Goal: Task Accomplishment & Management: Manage account settings

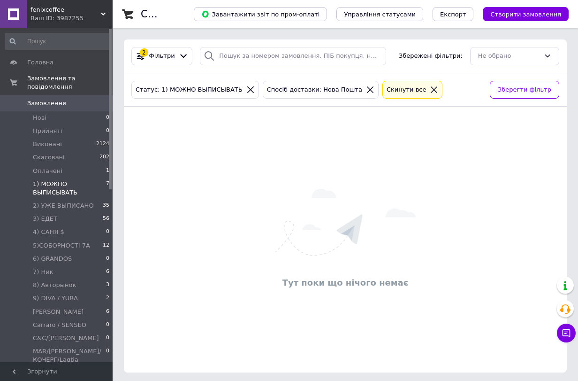
click at [60, 182] on span "1) МОЖНО ВЫПИСЫВАТЬ" at bounding box center [69, 188] width 73 height 17
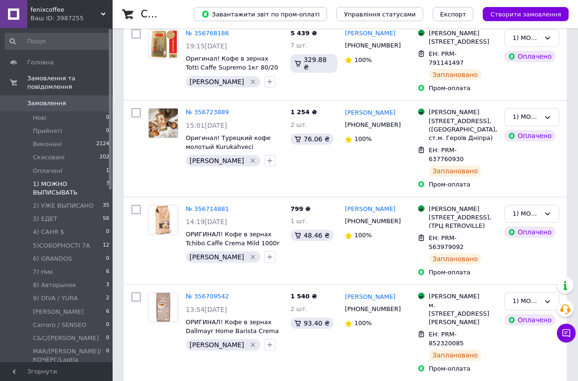
scroll to position [370, 0]
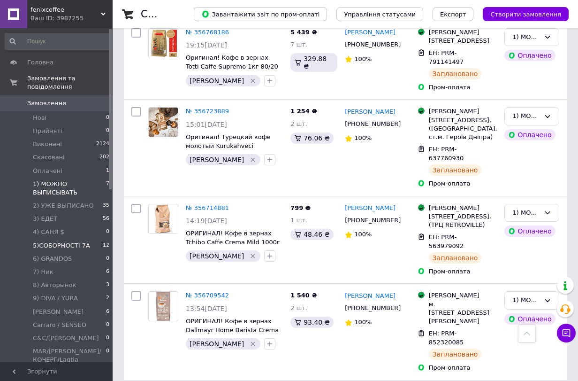
click at [80, 241] on span "5)СОБОРНОСТІ 7А" at bounding box center [61, 245] width 57 height 8
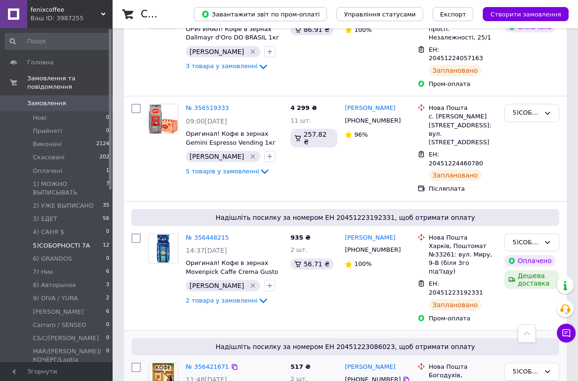
scroll to position [1033, 0]
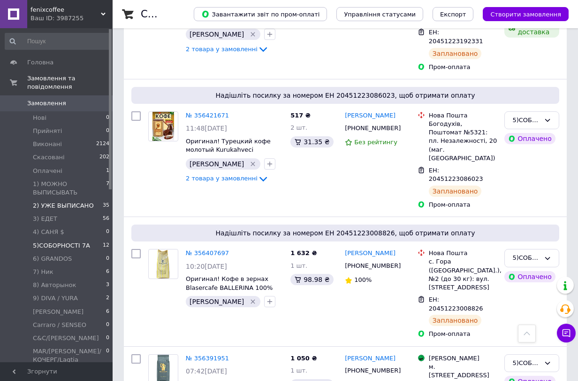
click at [55, 201] on span "2) УЖЕ ВЫПИСАНО" at bounding box center [63, 205] width 61 height 8
click at [63, 181] on span "1) МОЖНО ВЫПИСЫВАТЬ" at bounding box center [69, 188] width 73 height 17
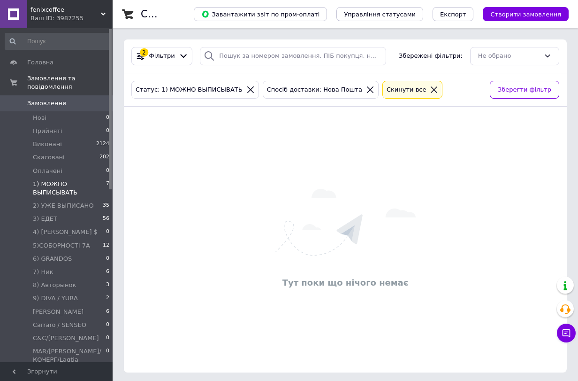
click at [40, 180] on span "1) МОЖНО ВЫПИСЫВАТЬ" at bounding box center [69, 188] width 73 height 17
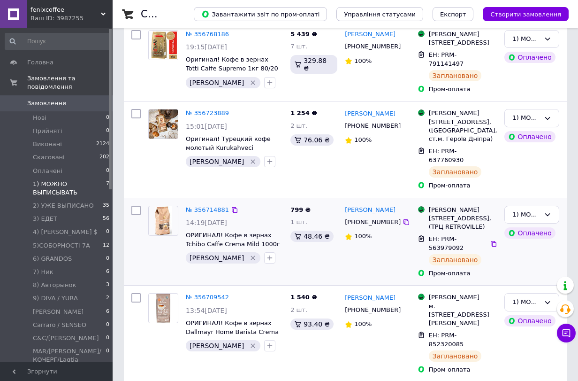
scroll to position [370, 0]
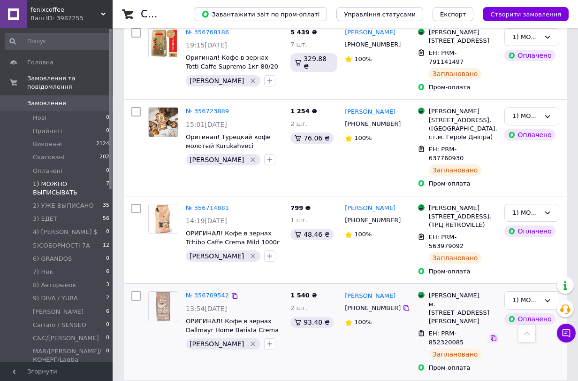
click at [490, 335] on icon at bounding box center [494, 338] width 8 height 8
drag, startPoint x: 488, startPoint y: 244, endPoint x: 256, endPoint y: 294, distance: 237.9
click at [491, 244] on icon at bounding box center [494, 242] width 6 height 6
click at [490, 150] on icon at bounding box center [494, 154] width 8 height 8
click at [490, 54] on icon at bounding box center [494, 58] width 8 height 8
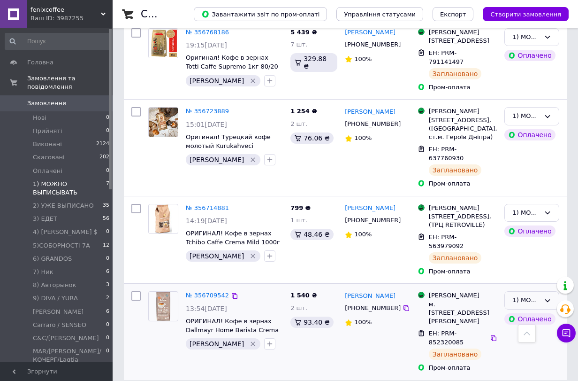
click at [536, 298] on div "1) МОЖНО ВЫПИСЫВАТЬ" at bounding box center [527, 300] width 28 height 10
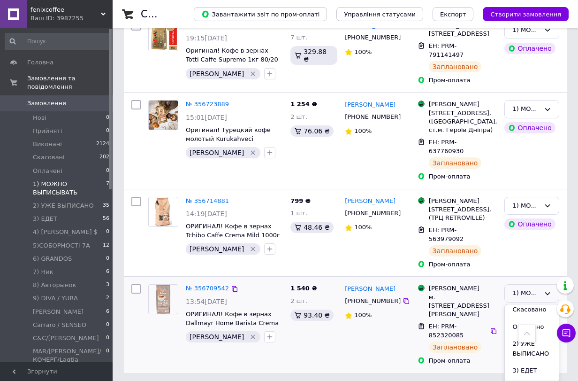
scroll to position [0, 0]
click at [524, 377] on li "2) УЖЕ ВЫПИСАНО" at bounding box center [532, 386] width 54 height 27
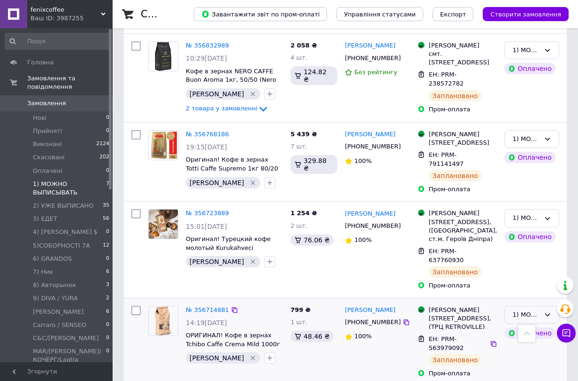
scroll to position [266, 0]
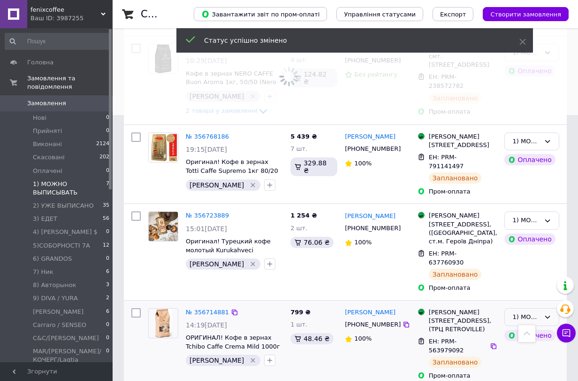
click at [540, 308] on div "1) МОЖНО ВЫПИСЫВАТЬ" at bounding box center [532, 317] width 55 height 18
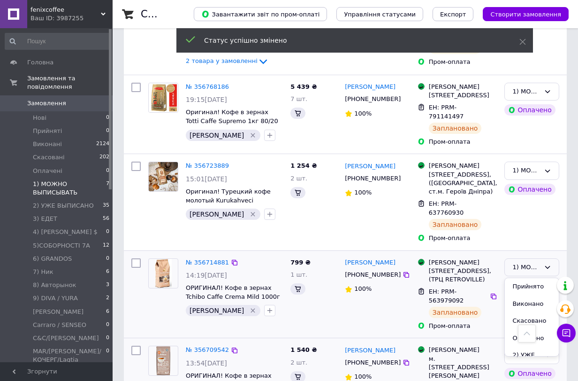
scroll to position [318, 0]
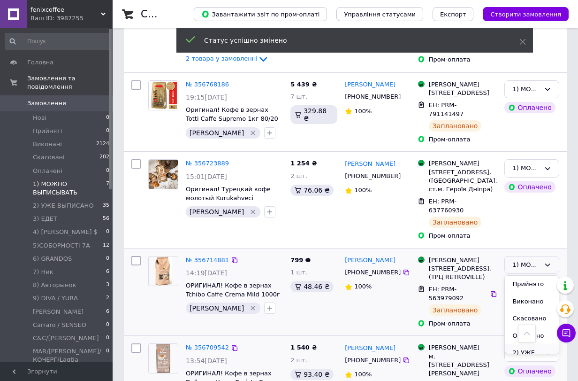
click at [513, 344] on li "2) УЖЕ ВЫПИСАНО" at bounding box center [532, 357] width 54 height 27
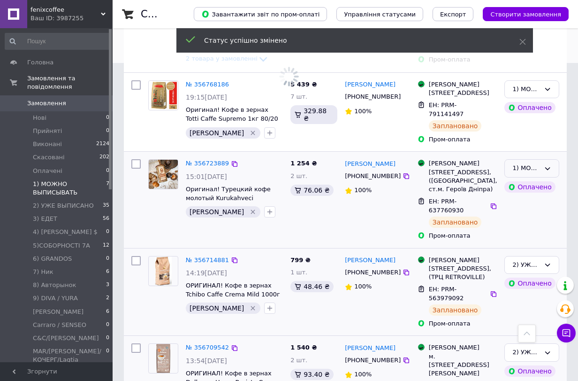
click at [546, 165] on icon at bounding box center [548, 169] width 8 height 8
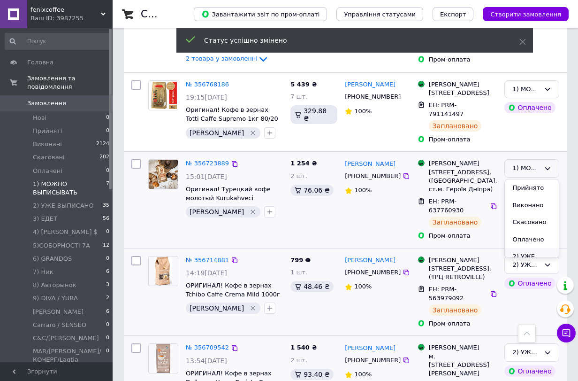
click at [526, 248] on li "2) УЖЕ ВЫПИСАНО" at bounding box center [532, 261] width 54 height 27
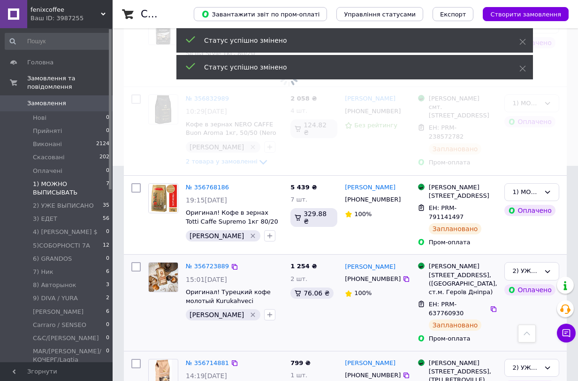
scroll to position [214, 0]
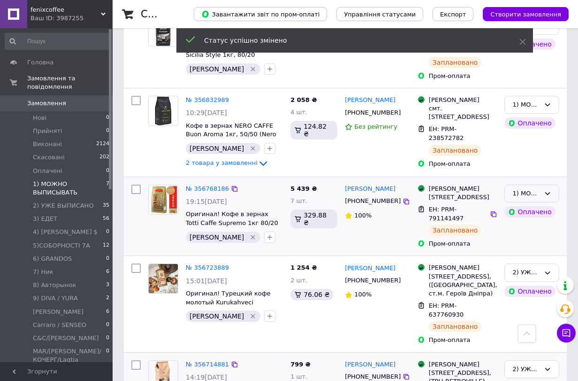
click at [555, 188] on div "1) МОЖНО ВЫПИСЫВАТЬ" at bounding box center [532, 194] width 55 height 18
click at [522, 273] on li "2) УЖЕ ВЫПИСАНО" at bounding box center [532, 286] width 54 height 27
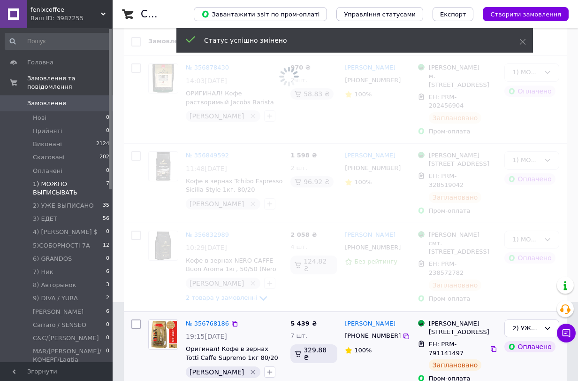
scroll to position [109, 0]
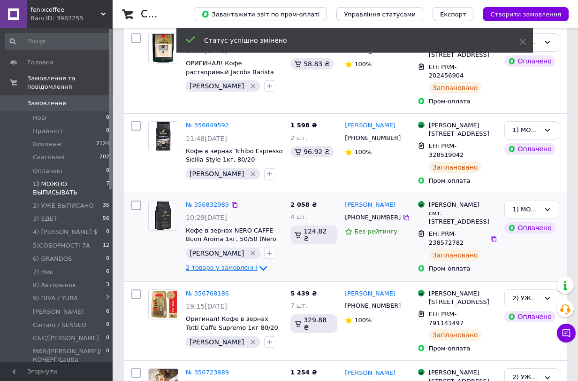
click at [232, 264] on span "2 товара у замовленні" at bounding box center [222, 267] width 72 height 7
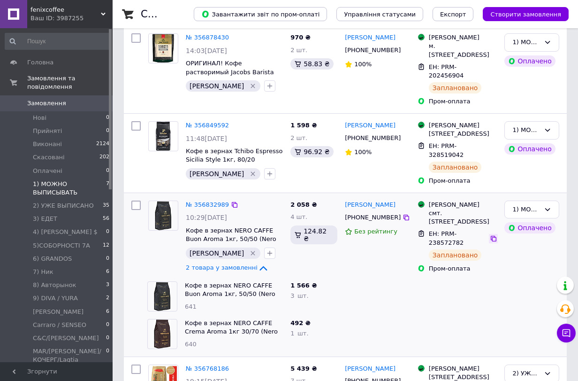
click at [490, 235] on icon at bounding box center [494, 239] width 8 height 8
click at [494, 146] on div at bounding box center [493, 150] width 9 height 9
click at [491, 148] on icon at bounding box center [494, 151] width 6 height 6
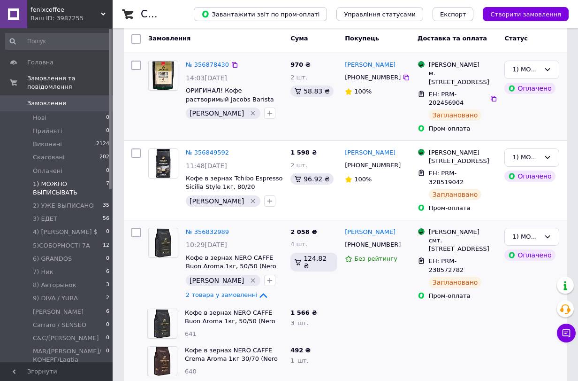
scroll to position [5, 0]
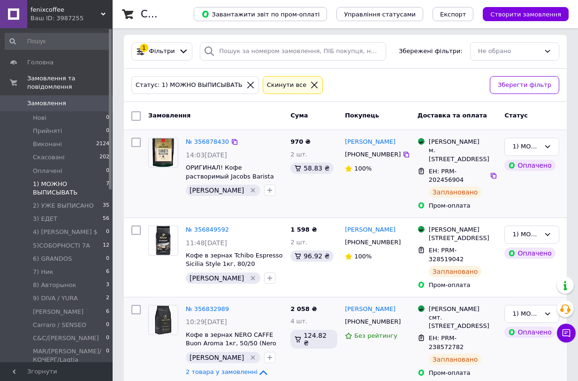
drag, startPoint x: 486, startPoint y: 170, endPoint x: 402, endPoint y: 192, distance: 86.4
click at [490, 172] on icon at bounding box center [494, 176] width 8 height 8
click at [559, 147] on div "1) МОЖНО ВЫПИСЫВАТЬ" at bounding box center [532, 147] width 55 height 18
click at [526, 228] on li "2) УЖЕ ВЫПИСАНО" at bounding box center [532, 239] width 54 height 27
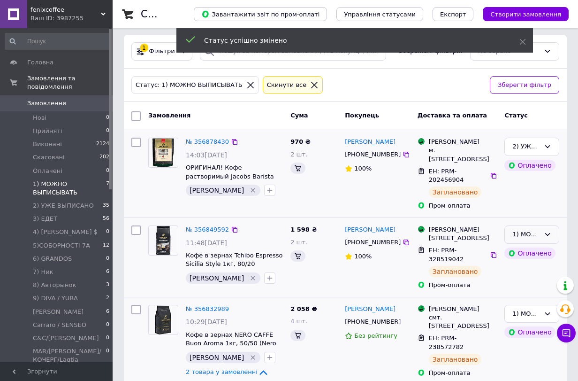
click at [546, 231] on icon at bounding box center [548, 235] width 8 height 8
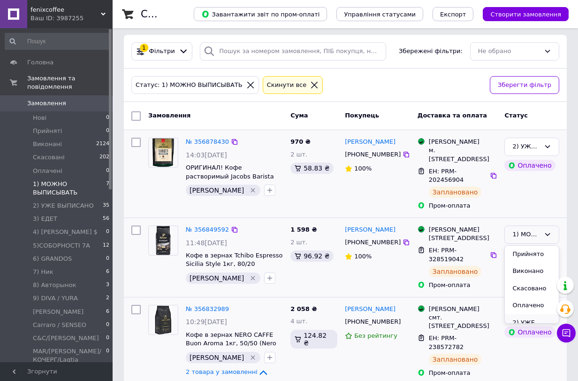
click at [518, 314] on li "2) УЖЕ ВЫПИСАНО" at bounding box center [532, 327] width 54 height 27
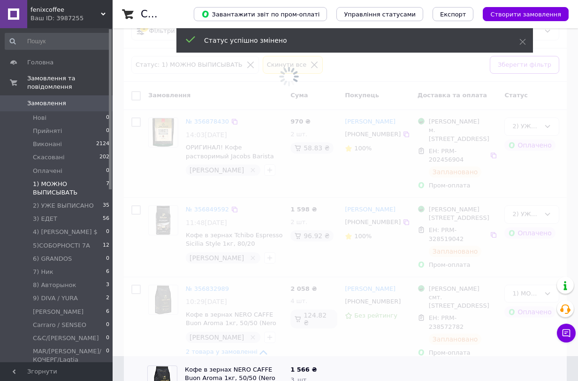
scroll to position [86, 0]
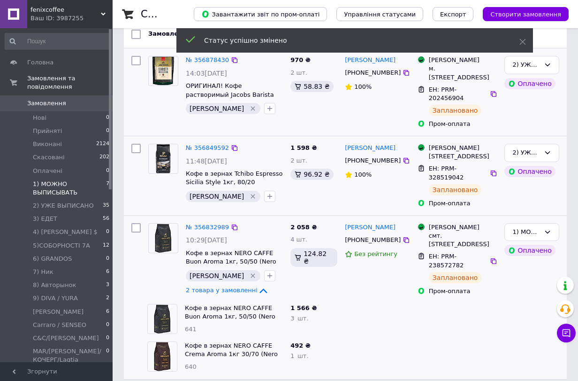
drag, startPoint x: 538, startPoint y: 215, endPoint x: 546, endPoint y: 231, distance: 18.3
click at [538, 223] on div "1) МОЖНО ВЫПИСЫВАТЬ" at bounding box center [532, 232] width 55 height 18
click at [531, 312] on li "2) УЖЕ ВЫПИСАНО" at bounding box center [532, 325] width 54 height 27
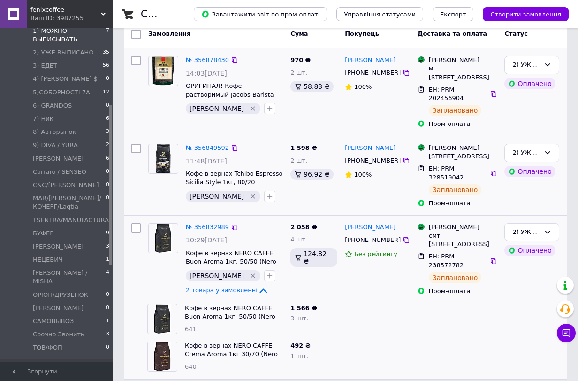
scroll to position [104, 0]
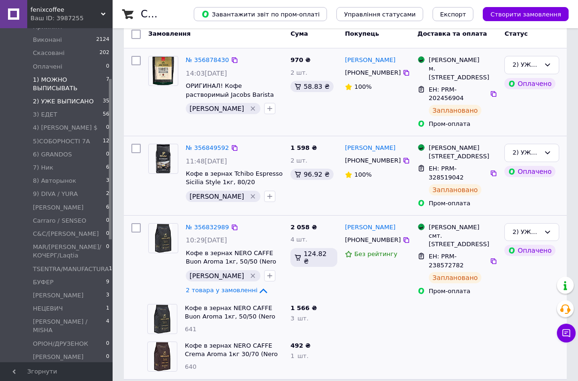
click at [71, 97] on span "2) УЖЕ ВЫПИСАНО" at bounding box center [63, 101] width 61 height 8
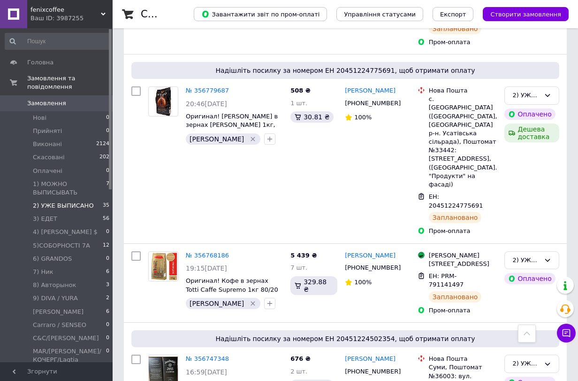
scroll to position [2138, 0]
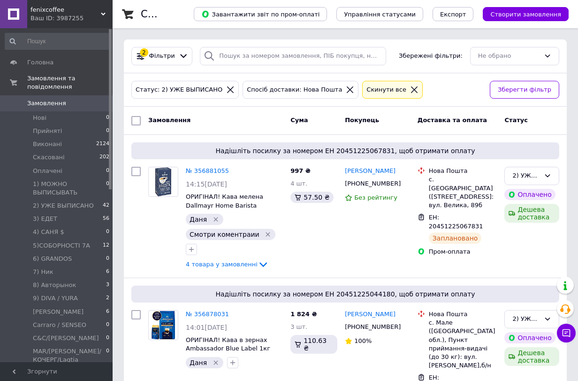
click at [178, 65] on div "2 Фільтри Збережені фільтри: Не обрано" at bounding box center [345, 56] width 443 height 34
click at [177, 61] on div at bounding box center [184, 56] width 14 height 10
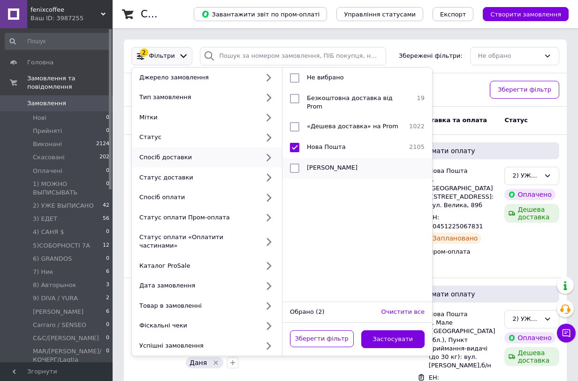
click at [295, 163] on input "checkbox" at bounding box center [294, 167] width 9 height 9
checkbox input "true"
click at [319, 129] on li "«Дешева доставка» на Prom 1022" at bounding box center [358, 126] width 150 height 21
click at [310, 123] on span "«Дешева доставка» на Prom" at bounding box center [353, 126] width 92 height 7
checkbox input "false"
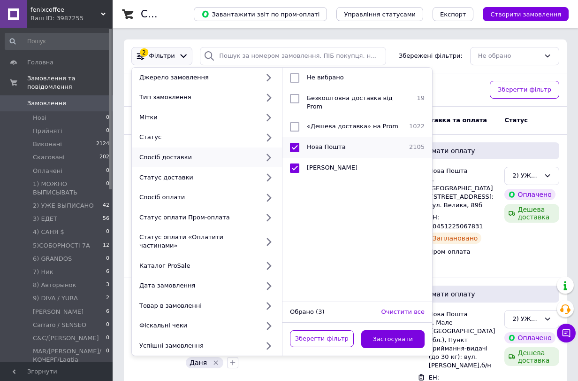
click at [310, 137] on li "Нова Пошта 2105" at bounding box center [358, 147] width 150 height 21
checkbox input "false"
click at [383, 330] on button "Застосувати" at bounding box center [394, 339] width 64 height 18
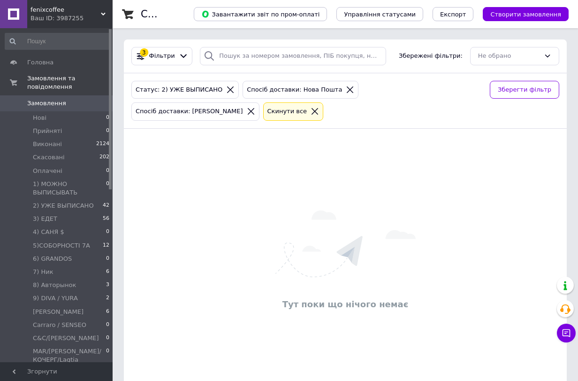
click at [347, 90] on icon at bounding box center [350, 89] width 7 height 7
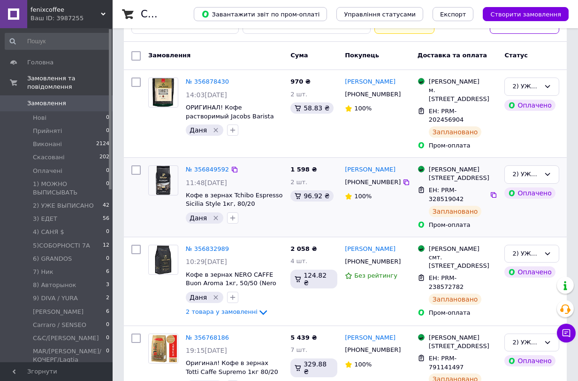
scroll to position [57, 0]
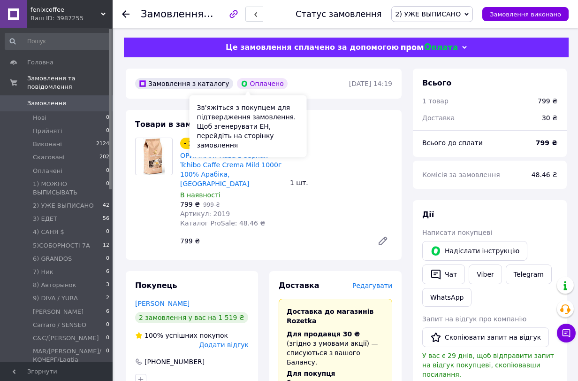
scroll to position [626, 0]
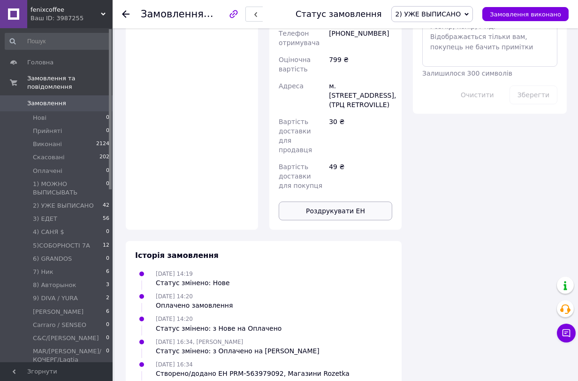
click at [320, 201] on button "Роздрукувати ЕН" at bounding box center [336, 210] width 114 height 19
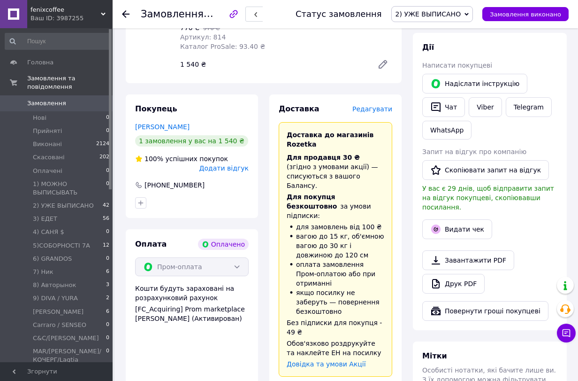
scroll to position [522, 0]
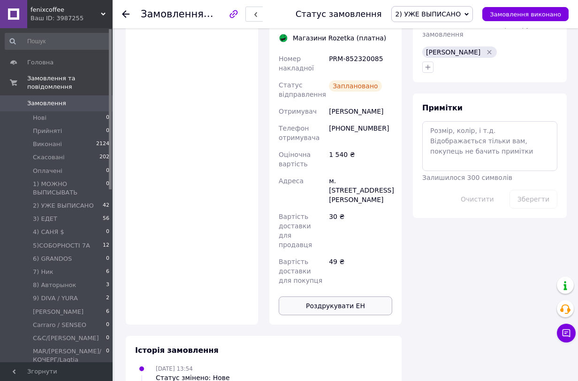
click at [337, 296] on button "Роздрукувати ЕН" at bounding box center [336, 305] width 114 height 19
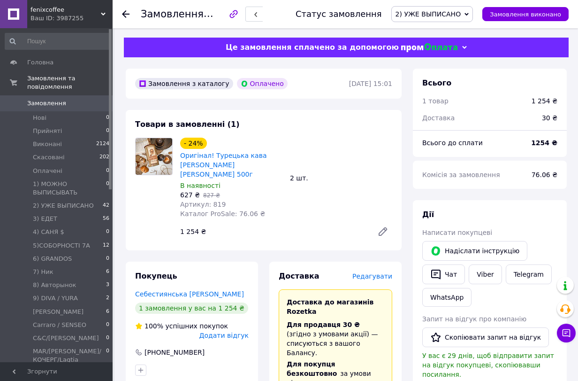
scroll to position [469, 0]
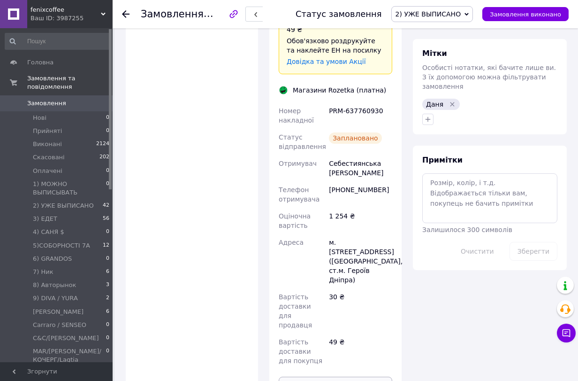
click at [338, 377] on button "Роздрукувати ЕН" at bounding box center [336, 386] width 114 height 19
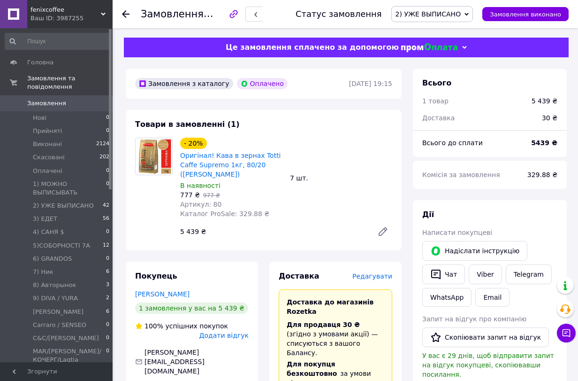
scroll to position [645, 0]
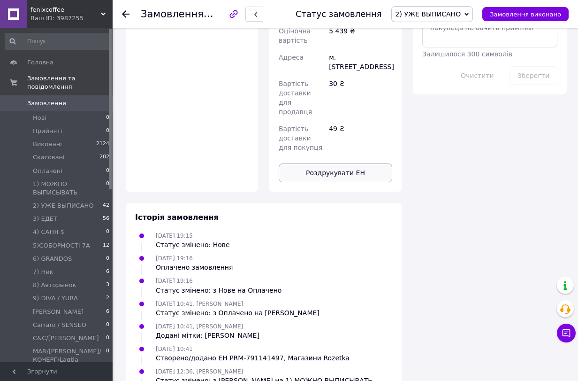
click at [352, 163] on button "Роздрукувати ЕН" at bounding box center [336, 172] width 114 height 19
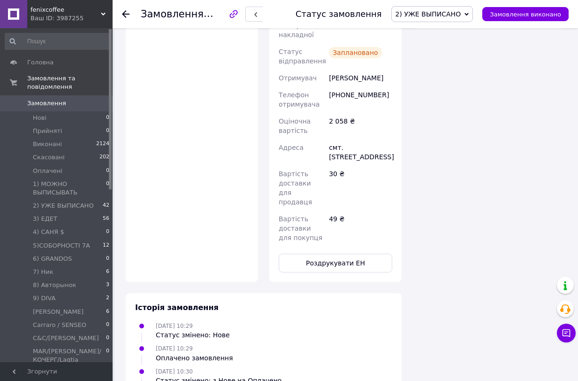
scroll to position [730, 0]
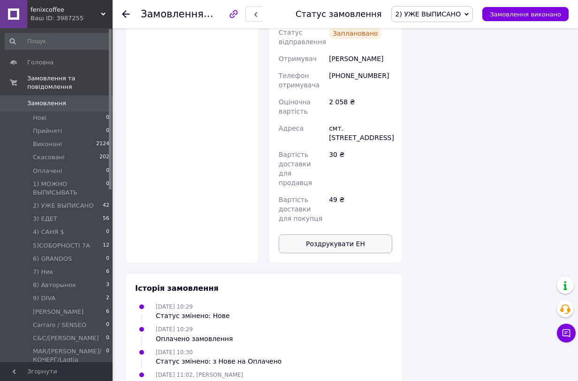
click at [357, 234] on button "Роздрукувати ЕН" at bounding box center [336, 243] width 114 height 19
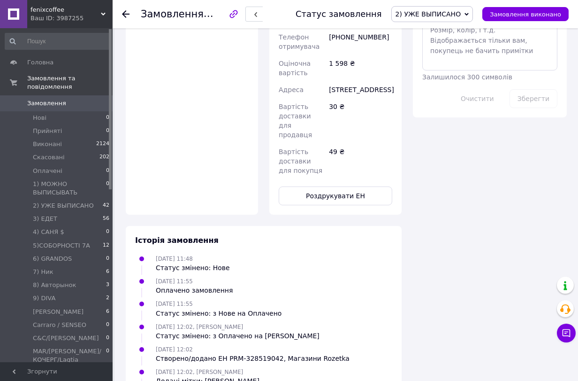
scroll to position [636, 0]
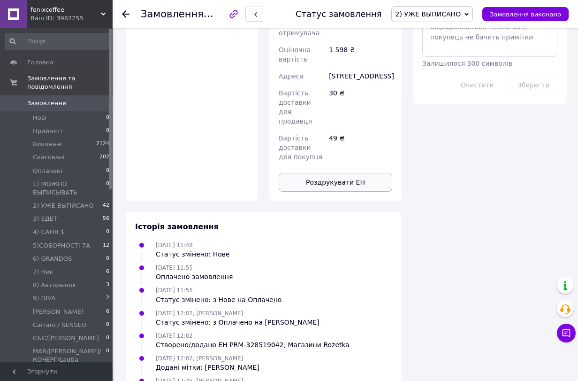
click at [376, 173] on button "Роздрукувати ЕН" at bounding box center [336, 182] width 114 height 19
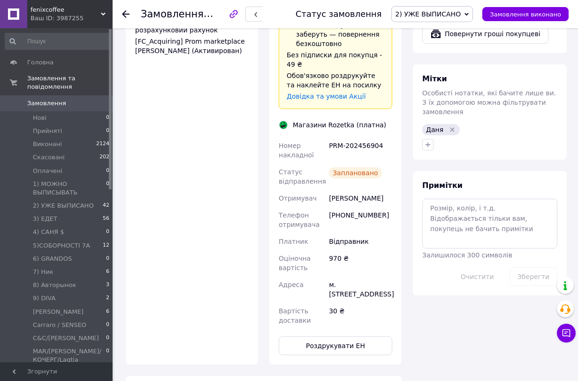
scroll to position [639, 0]
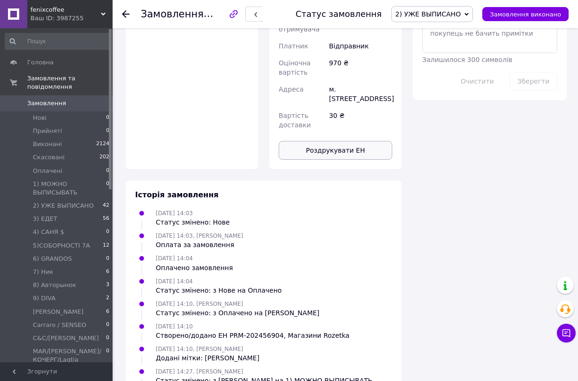
click at [337, 141] on button "Роздрукувати ЕН" at bounding box center [336, 150] width 114 height 19
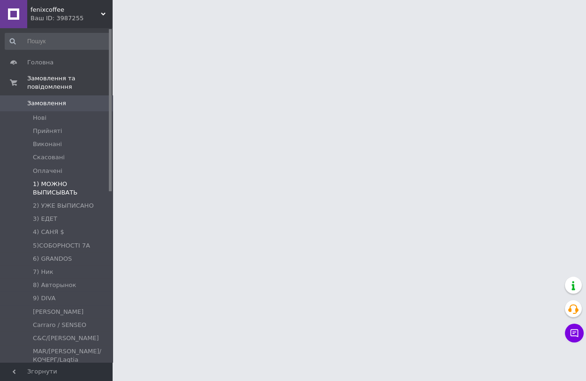
click at [86, 180] on span "1) МОЖНО ВЫПИСЫВАТЬ" at bounding box center [71, 188] width 77 height 17
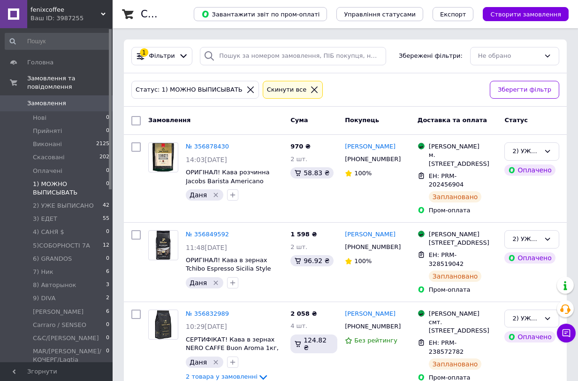
click at [86, 180] on span "1) МОЖНО ВЫПИСЫВАТЬ" at bounding box center [69, 188] width 73 height 17
click at [77, 180] on span "1) МОЖНО ВЫПИСЫВАТЬ" at bounding box center [69, 188] width 73 height 17
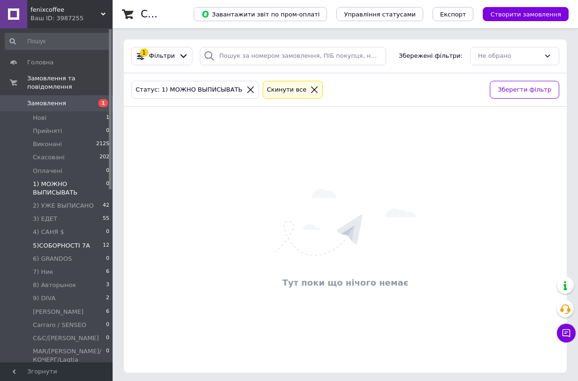
click at [56, 239] on li "5)СОБОРНОСТІ 7А 12" at bounding box center [57, 245] width 115 height 13
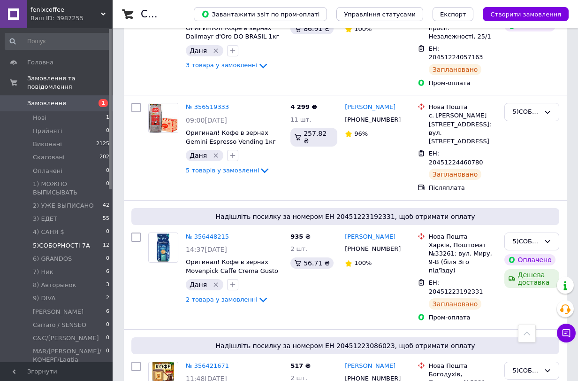
scroll to position [773, 0]
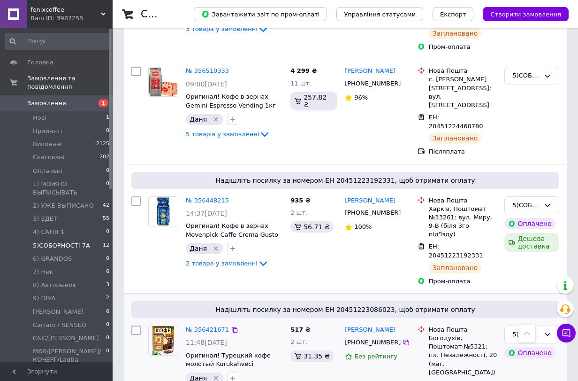
scroll to position [825, 0]
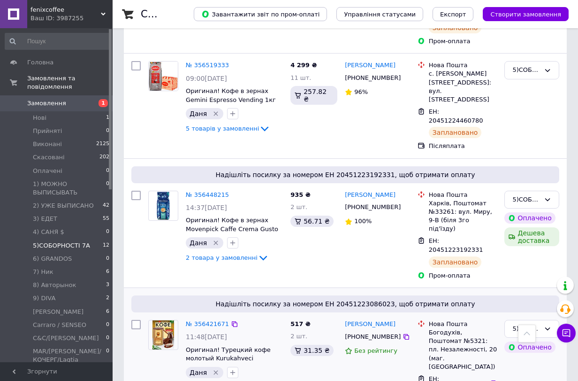
click at [208, 380] on span "2 товара у замовленні" at bounding box center [222, 386] width 72 height 7
click at [225, 254] on span "2 товара у замовленні" at bounding box center [222, 257] width 72 height 7
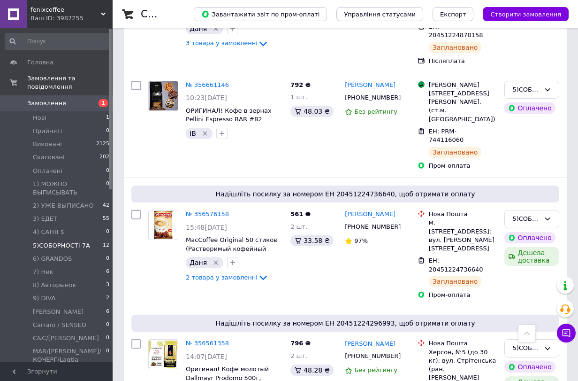
scroll to position [303, 0]
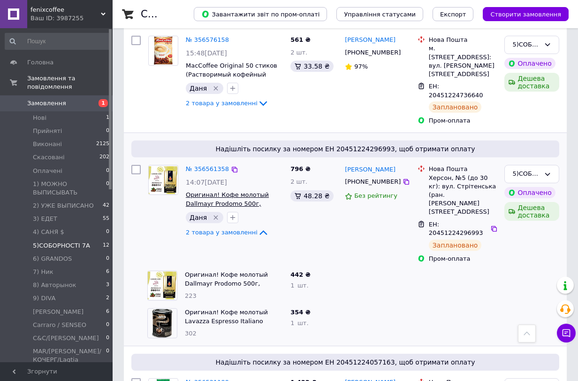
scroll to position [512, 0]
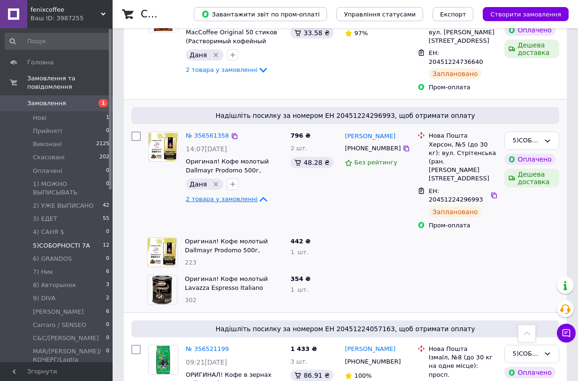
click at [225, 195] on span "2 товара у замовленні" at bounding box center [222, 198] width 72 height 7
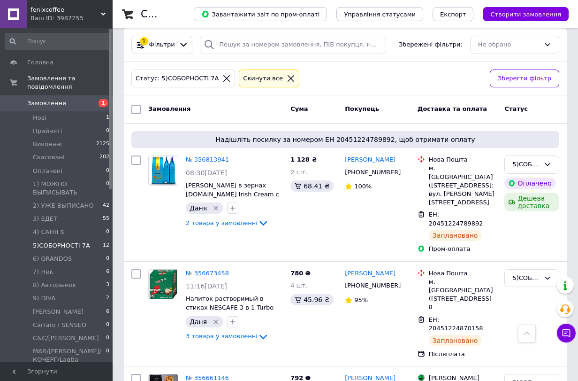
scroll to position [0, 0]
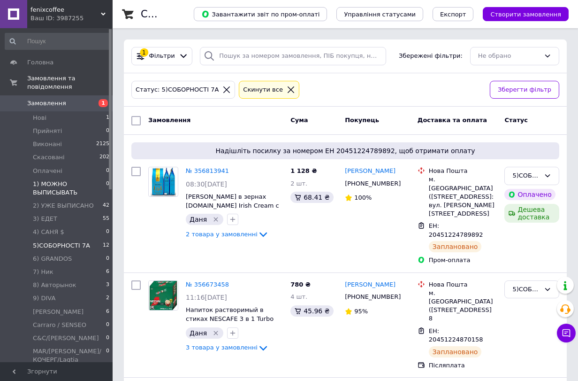
click at [62, 180] on span "1) МОЖНО ВЫПИСЫВАТЬ" at bounding box center [69, 188] width 73 height 17
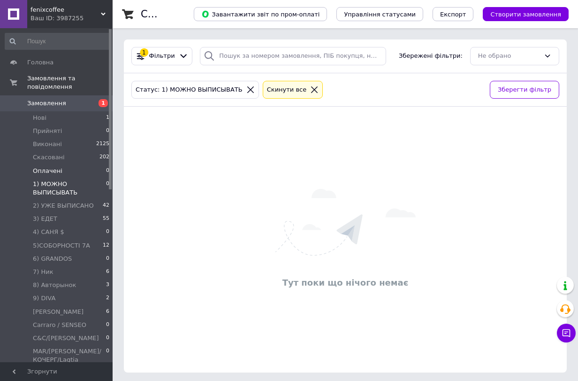
click at [56, 168] on li "Оплачені 0" at bounding box center [57, 170] width 115 height 13
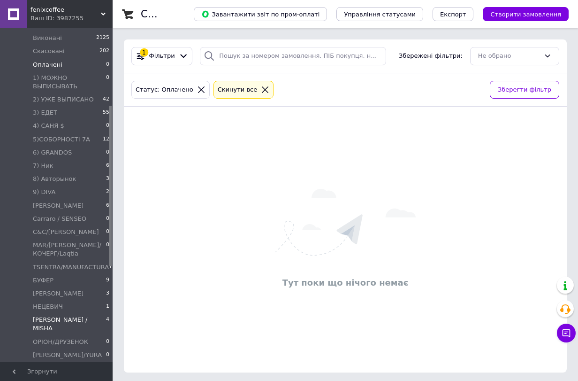
scroll to position [104, 0]
click at [50, 97] on span "2) УЖЕ ВЫПИСАНО" at bounding box center [63, 101] width 61 height 8
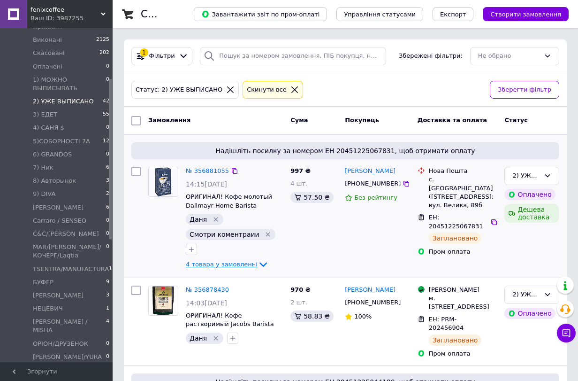
click at [219, 261] on span "4 товара у замовленні" at bounding box center [222, 264] width 72 height 7
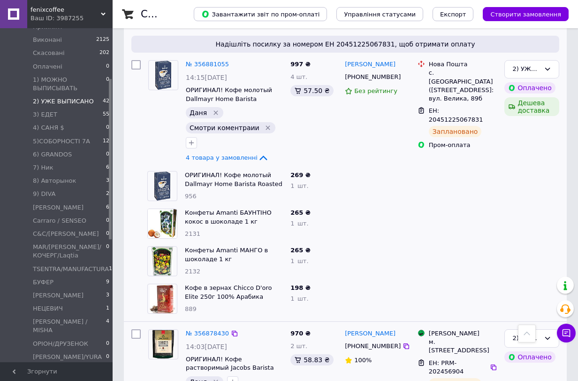
scroll to position [104, 0]
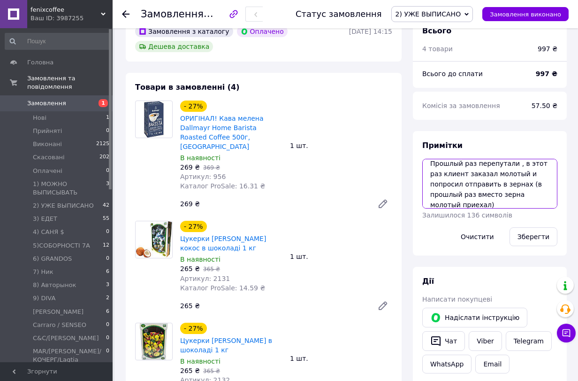
scroll to position [20, 0]
